Goal: Find specific page/section: Find specific page/section

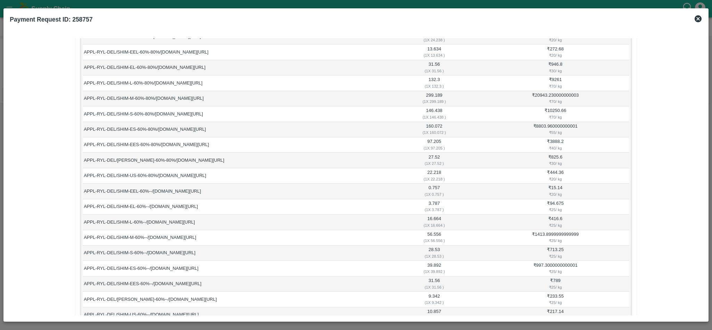
scroll to position [316, 0]
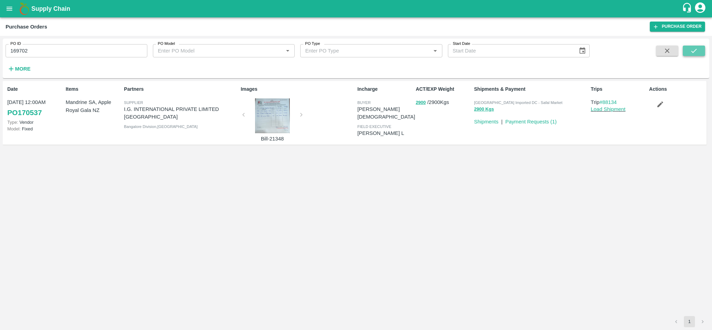
click at [690, 49] on icon "submit" at bounding box center [694, 51] width 8 height 8
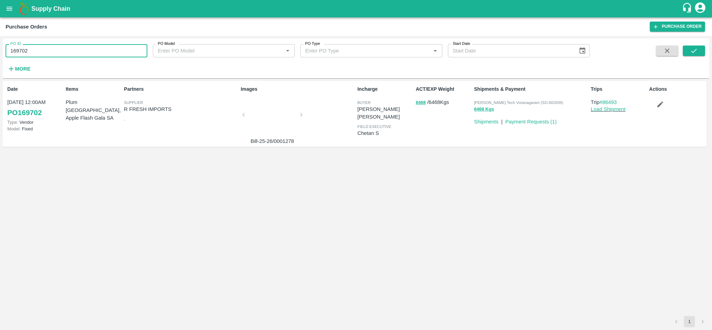
click at [39, 52] on input "169702" at bounding box center [77, 50] width 142 height 13
paste input "text"
click at [686, 52] on button "submit" at bounding box center [694, 51] width 22 height 10
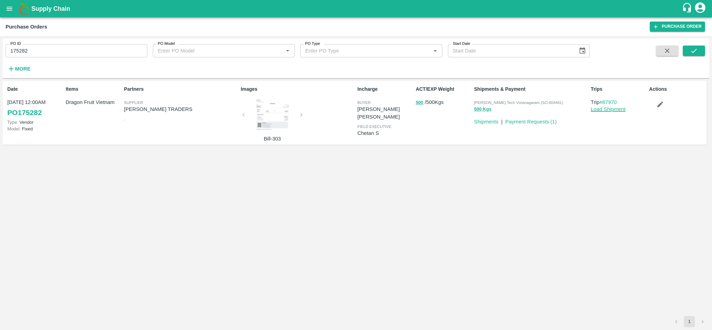
click at [95, 48] on input "175282" at bounding box center [77, 50] width 142 height 13
paste input "text"
click at [693, 50] on icon "submit" at bounding box center [694, 51] width 8 height 8
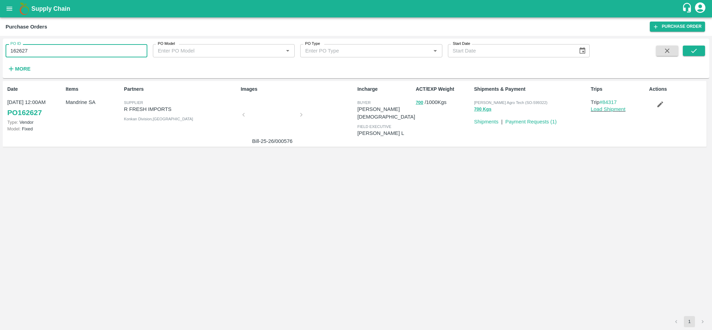
click at [88, 52] on input "162627" at bounding box center [77, 50] width 142 height 13
paste input "text"
click at [88, 48] on input "[PERSON_NAME] patil" at bounding box center [77, 50] width 142 height 13
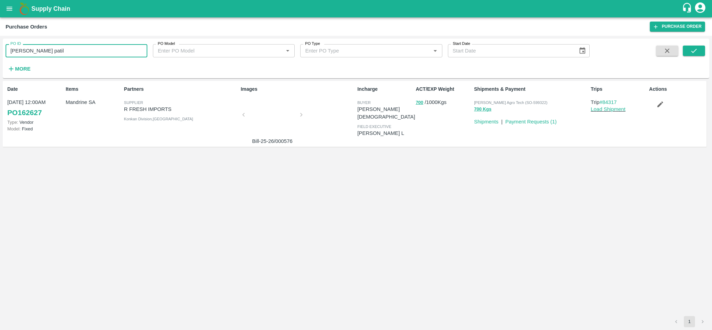
click at [88, 48] on input "[PERSON_NAME] patil" at bounding box center [77, 50] width 142 height 13
paste input "text"
type input "175282"
click at [697, 53] on icon "submit" at bounding box center [694, 51] width 8 height 8
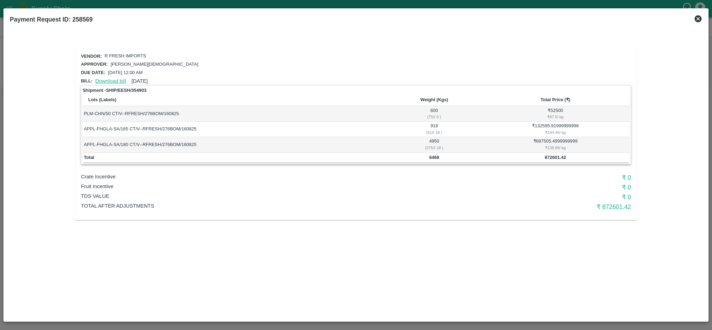
click at [105, 78] on link "Download bill" at bounding box center [110, 81] width 31 height 6
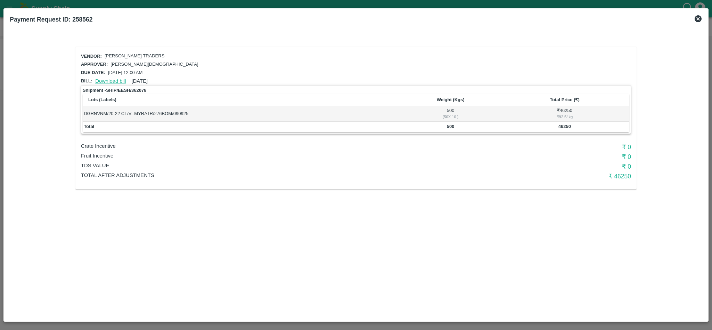
click at [104, 79] on link "Download bill" at bounding box center [110, 81] width 31 height 6
